Goal: Task Accomplishment & Management: Manage account settings

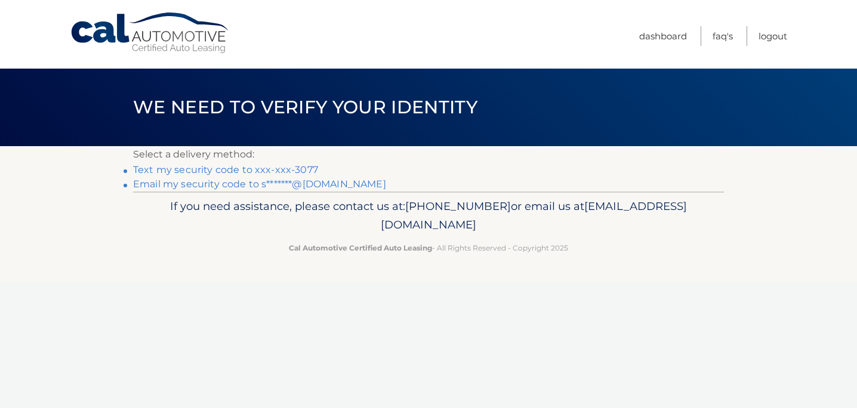
click at [243, 171] on link "Text my security code to xxx-xxx-3077" at bounding box center [225, 169] width 185 height 11
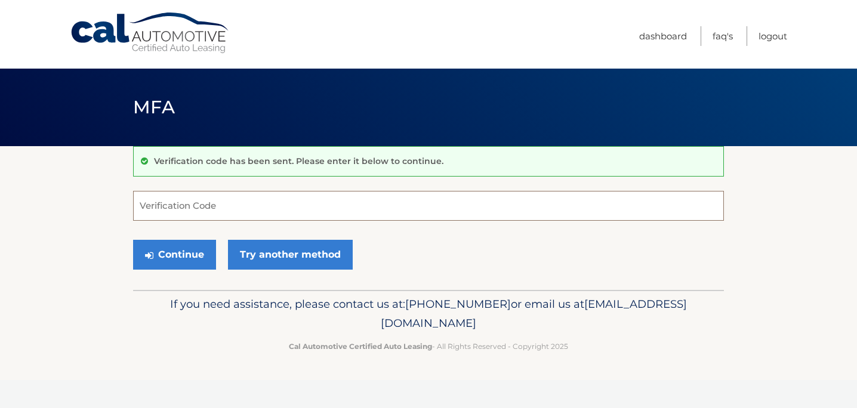
click at [239, 209] on input "Verification Code" at bounding box center [428, 206] width 591 height 30
type input "505182"
click at [190, 249] on button "Continue" at bounding box center [174, 255] width 83 height 30
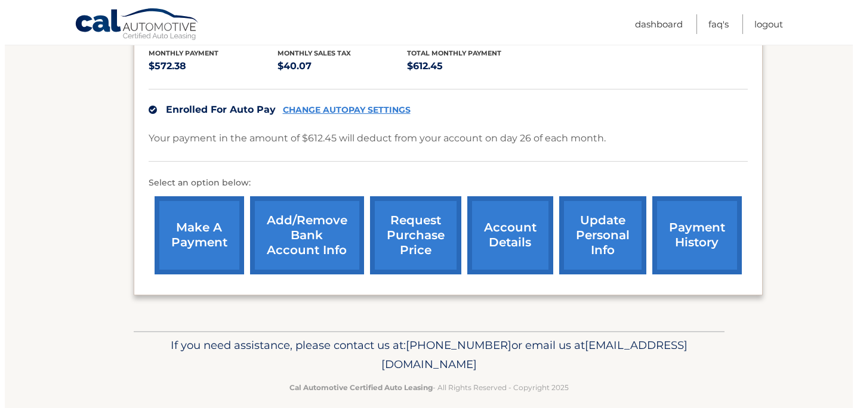
scroll to position [286, 0]
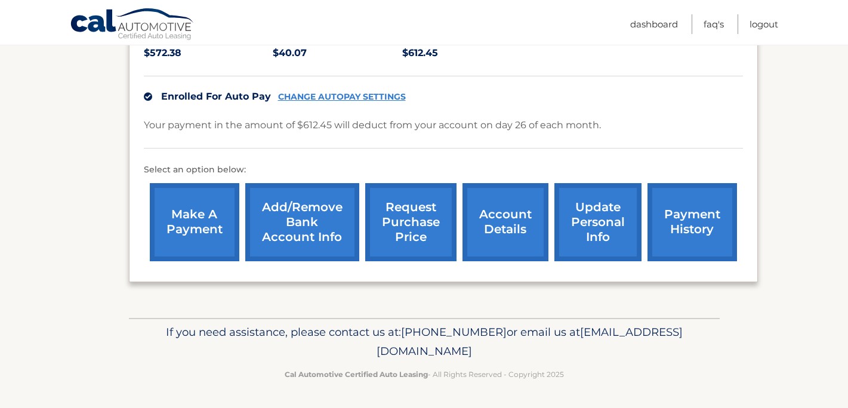
click at [406, 217] on link "request purchase price" at bounding box center [410, 222] width 91 height 78
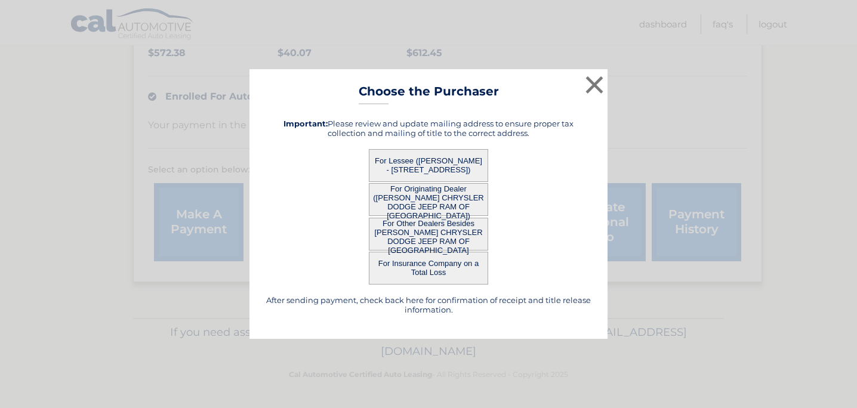
click at [431, 164] on button "For Lessee (SCOTT GANSON - 2625 CHEYENNE CIR, , WEST PALN BEACH, FL 33409)" at bounding box center [428, 165] width 119 height 33
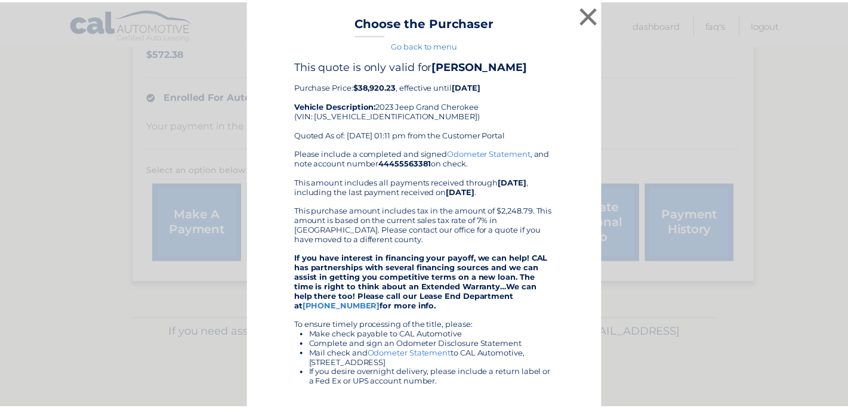
scroll to position [0, 0]
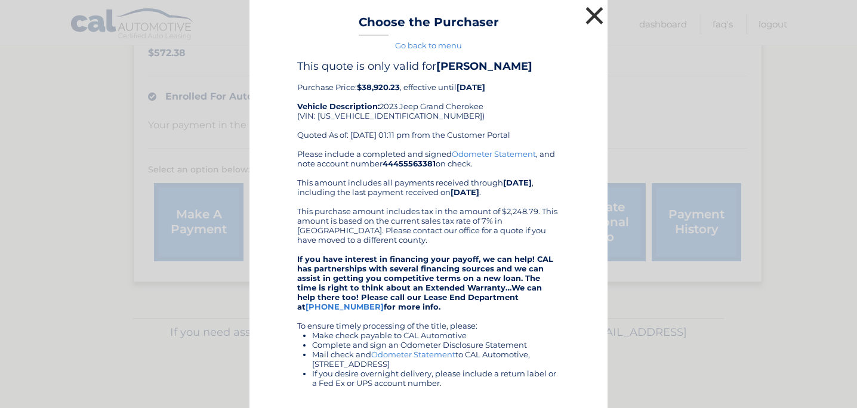
click at [592, 18] on button "×" at bounding box center [594, 16] width 24 height 24
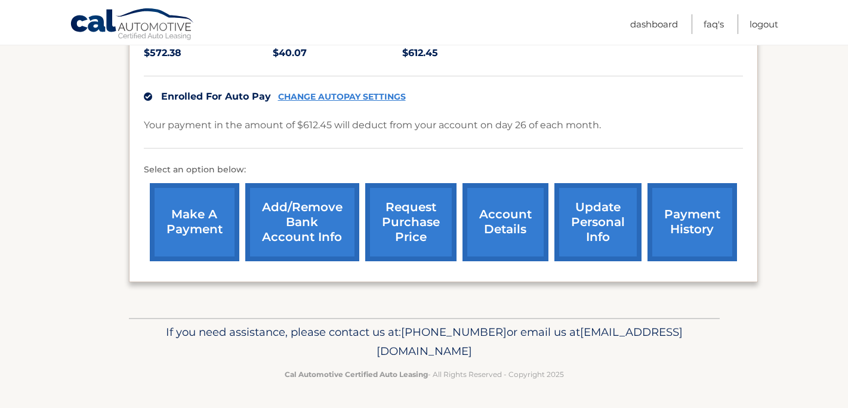
click at [592, 215] on link "update personal info" at bounding box center [597, 222] width 87 height 78
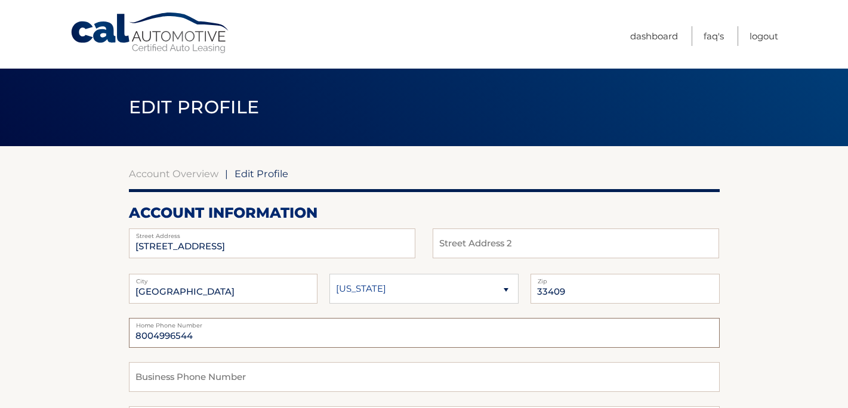
click at [224, 328] on input "8004996544" at bounding box center [424, 333] width 591 height 30
click at [222, 331] on input "8004996544" at bounding box center [424, 333] width 591 height 30
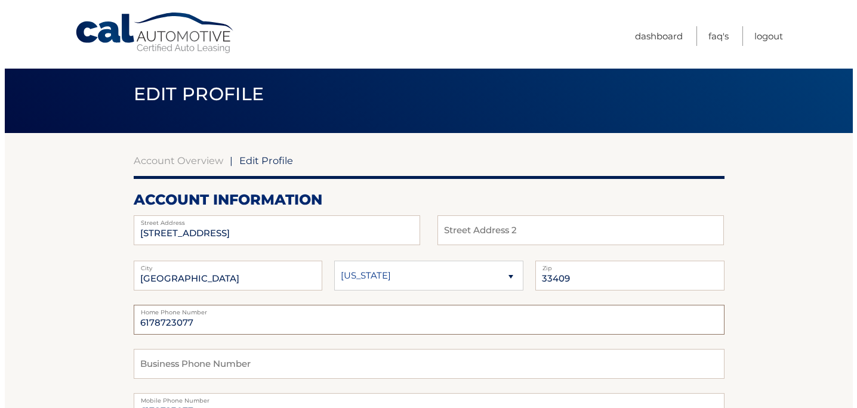
scroll to position [156, 0]
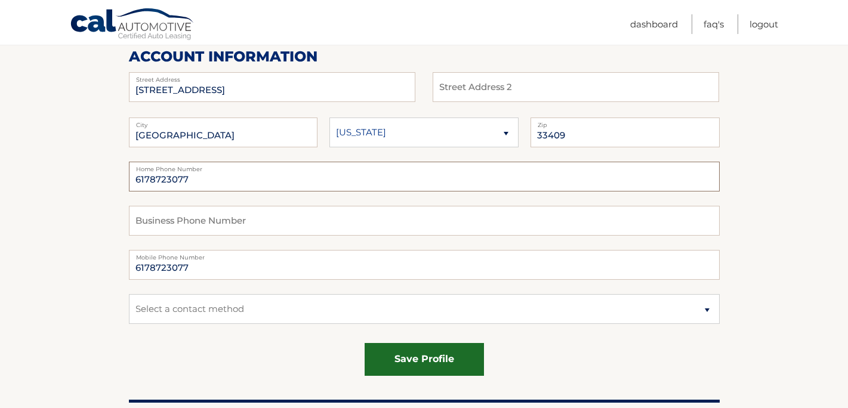
type input "6178723077"
click at [429, 356] on button "save profile" at bounding box center [424, 359] width 119 height 33
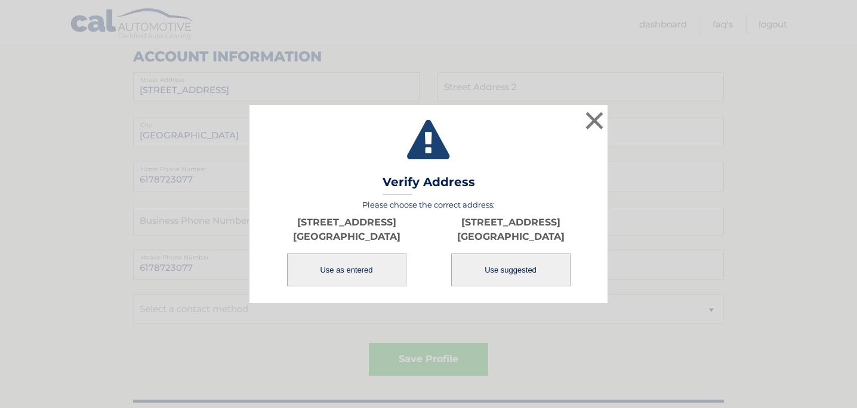
click at [520, 276] on button "Use suggested" at bounding box center [510, 270] width 119 height 33
type input "[GEOGRAPHIC_DATA]"
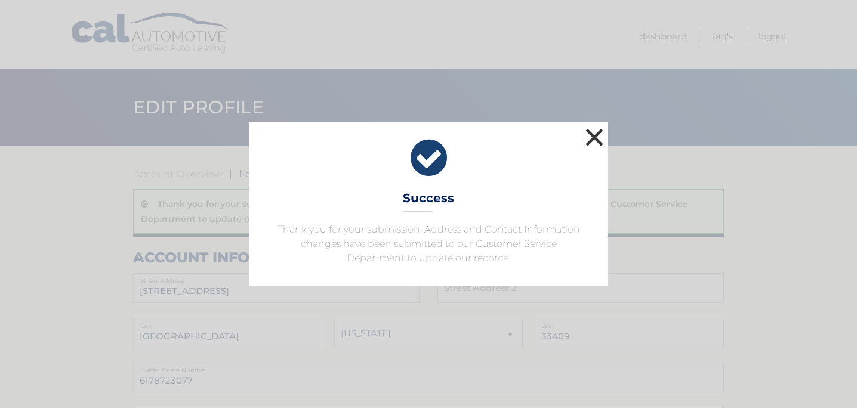
click at [592, 137] on button "×" at bounding box center [594, 137] width 24 height 24
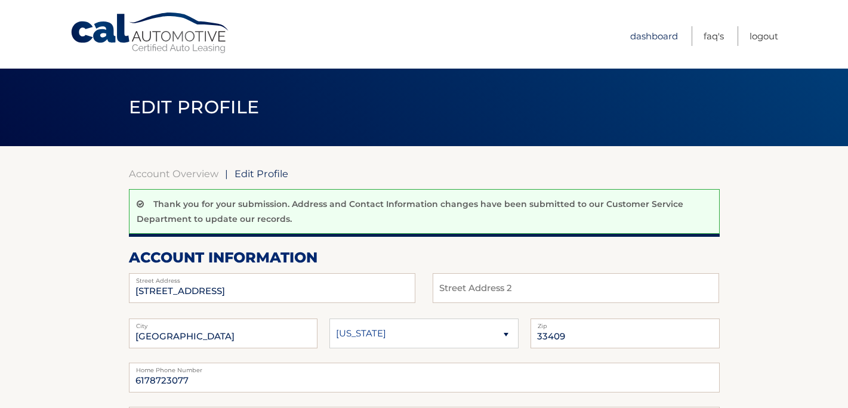
click at [645, 34] on link "Dashboard" at bounding box center [654, 36] width 48 height 20
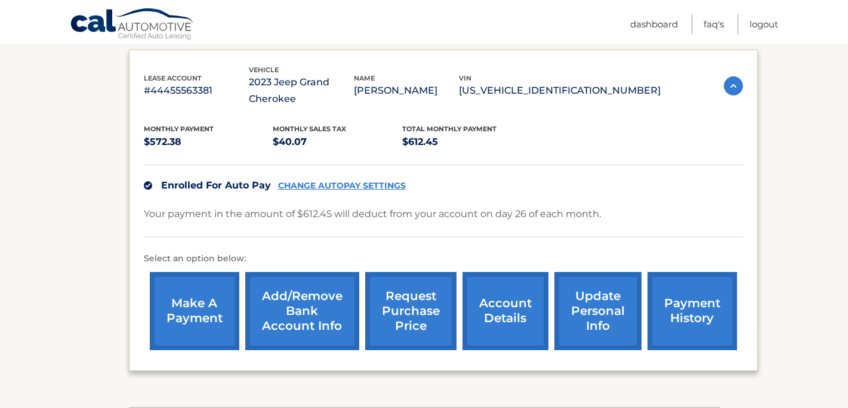
scroll to position [286, 0]
